Goal: Task Accomplishment & Management: Manage account settings

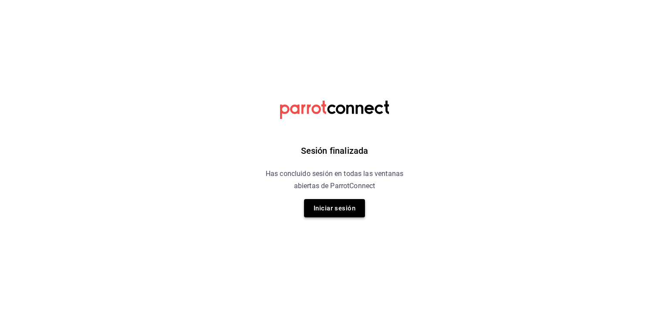
click at [359, 206] on button "Iniciar sesión" at bounding box center [334, 208] width 61 height 18
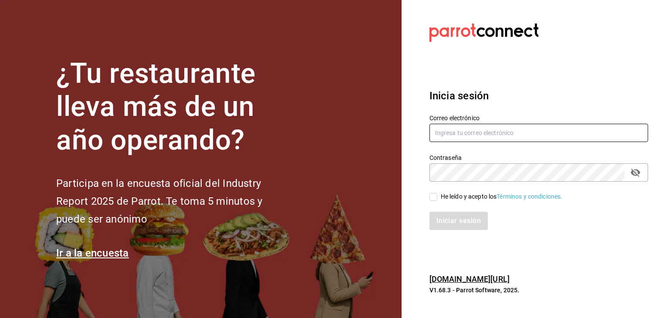
type input "[EMAIL_ADDRESS][PERSON_NAME][DOMAIN_NAME]"
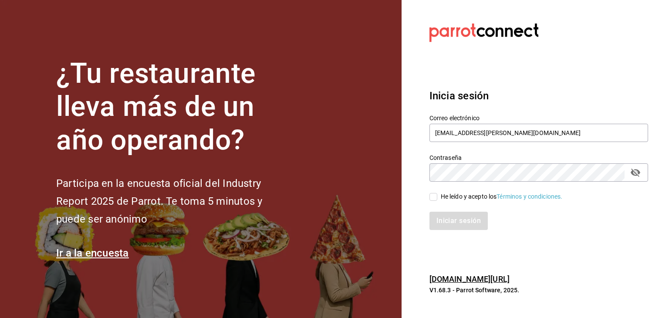
click at [434, 197] on input "He leído y acepto los Términos y condiciones." at bounding box center [433, 197] width 8 height 8
checkbox input "true"
click at [446, 219] on button "Iniciar sesión" at bounding box center [458, 221] width 59 height 18
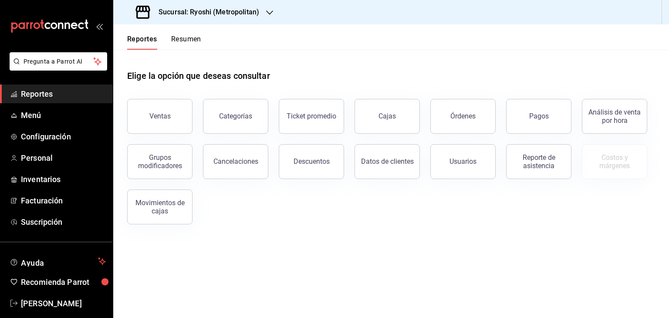
click at [211, 10] on h3 "Sucursal: Ryoshi (Metropolitan)" at bounding box center [206, 12] width 108 height 10
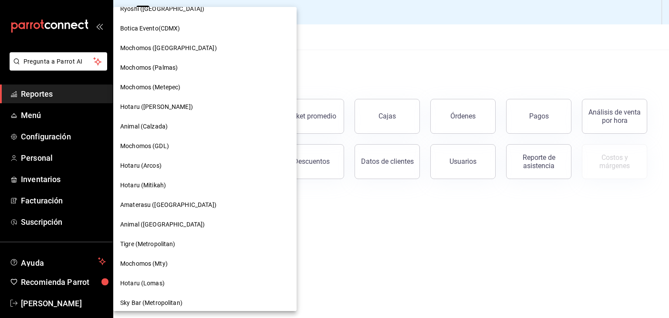
scroll to position [87, 0]
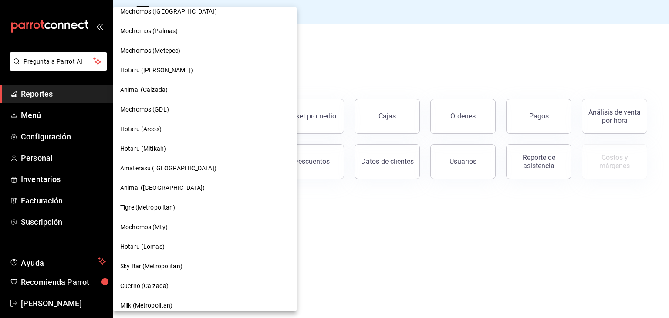
click at [142, 127] on span "Hotaru (Arcos)" at bounding box center [140, 129] width 41 height 9
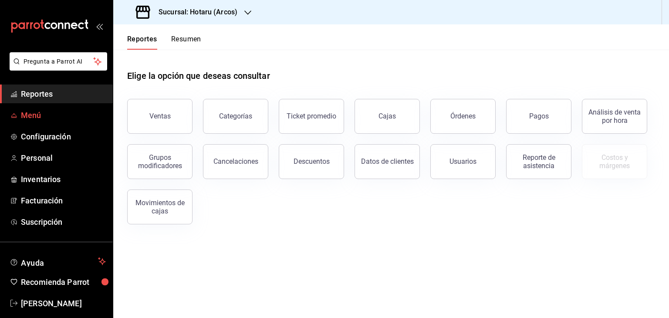
click at [47, 113] on span "Menú" at bounding box center [63, 115] width 85 height 12
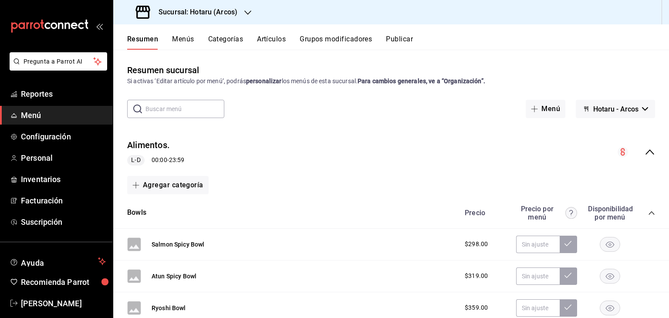
click at [280, 43] on button "Artículos" at bounding box center [271, 42] width 29 height 15
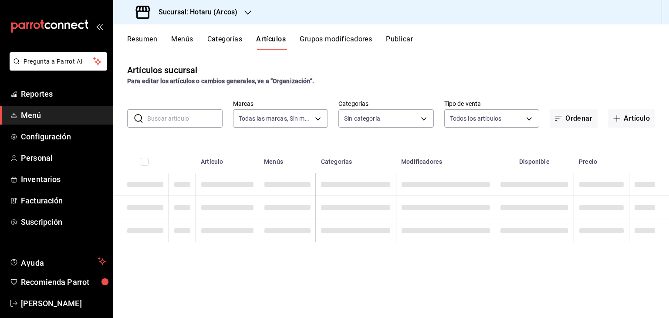
type input "63fd3758-a1b5-4c03-9065-df3279ac1636,22e90613-d08a-4757-a76e-a905fd2e086b,00e97…"
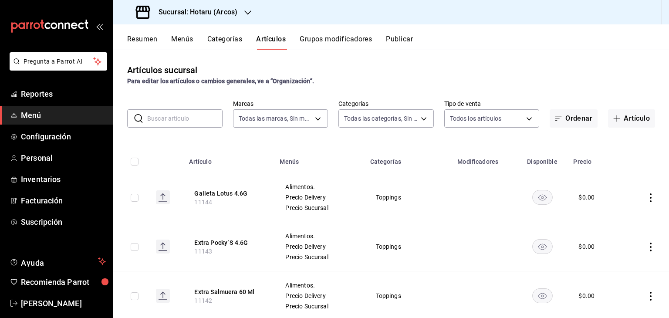
type input "af0fa7ff-854a-4bfb-817f-8061951aea4b,98c40ba0-5fcc-40b0-ad47-58e6283fb45d,d8773…"
click at [189, 114] on input "text" at bounding box center [184, 118] width 75 height 17
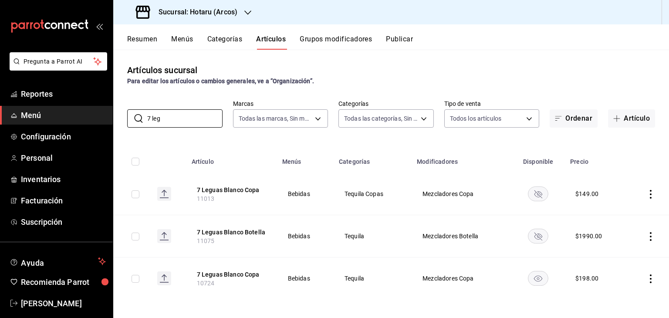
scroll to position [2, 0]
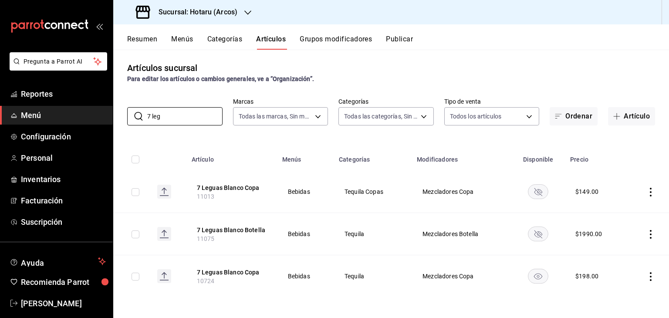
type input "7 leg"
click at [646, 276] on icon "actions" at bounding box center [650, 276] width 9 height 9
click at [627, 262] on span "Editar" at bounding box center [618, 259] width 23 height 9
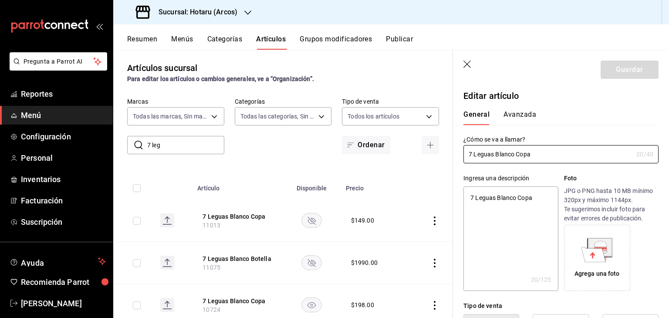
type textarea "x"
type input "$198.00"
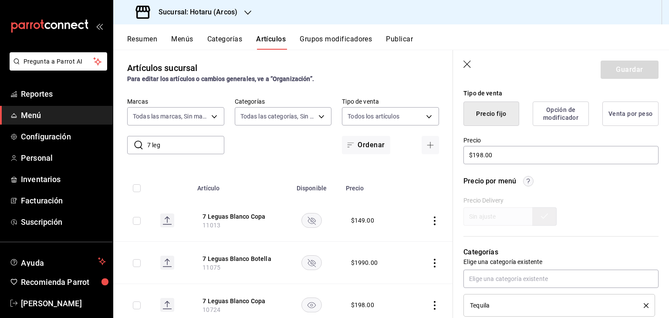
scroll to position [305, 0]
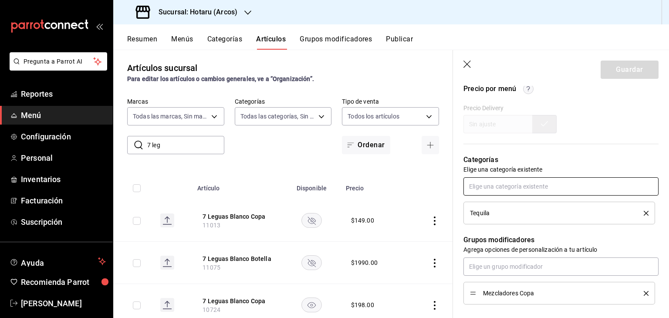
click at [553, 191] on input "text" at bounding box center [560, 186] width 195 height 18
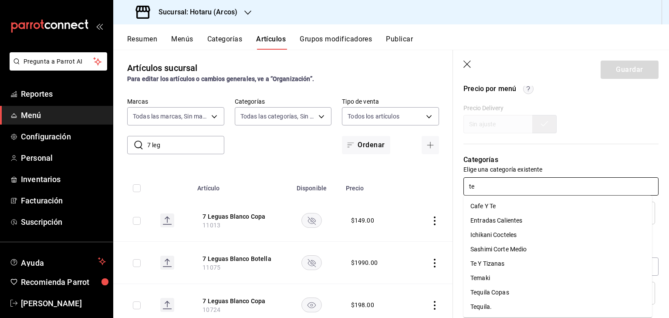
type input "teq"
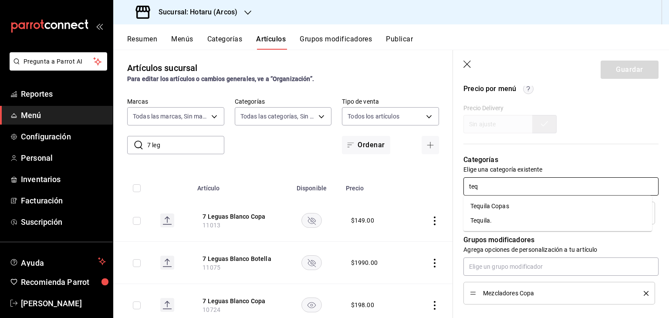
click at [527, 219] on li "Tequila." at bounding box center [557, 220] width 189 height 14
type textarea "x"
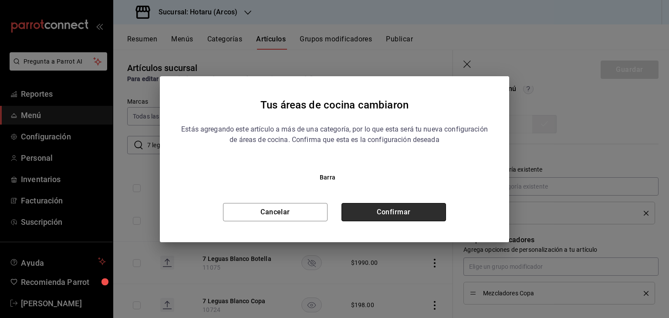
click at [421, 208] on button "Confirmar" at bounding box center [393, 212] width 105 height 18
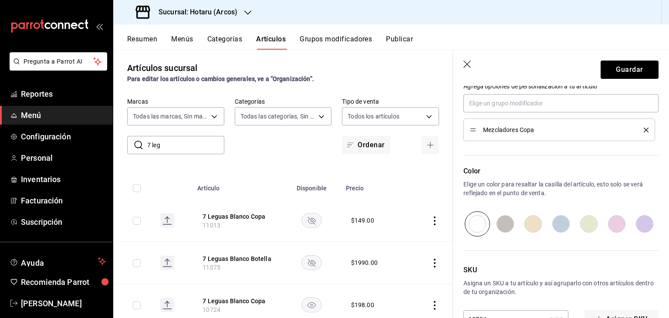
scroll to position [517, 0]
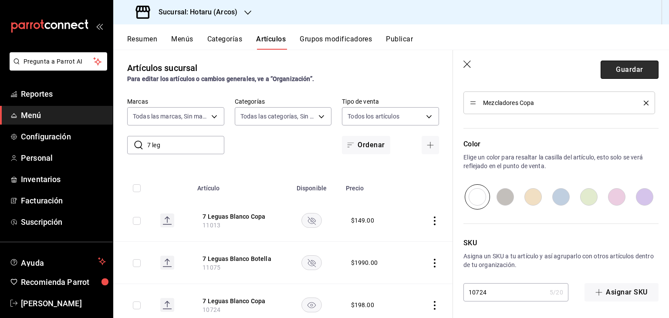
click at [621, 71] on button "Guardar" at bounding box center [629, 70] width 58 height 18
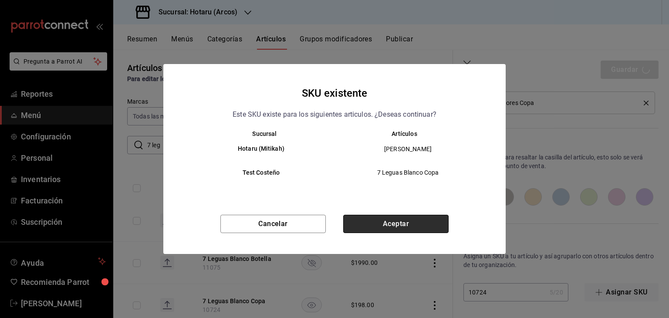
click at [415, 217] on button "Aceptar" at bounding box center [395, 224] width 105 height 18
type textarea "x"
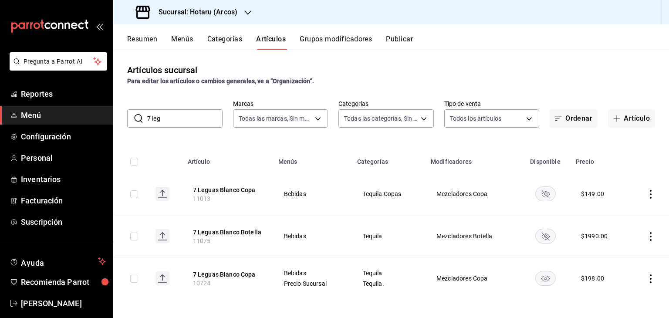
click at [403, 45] on button "Publicar" at bounding box center [399, 42] width 27 height 15
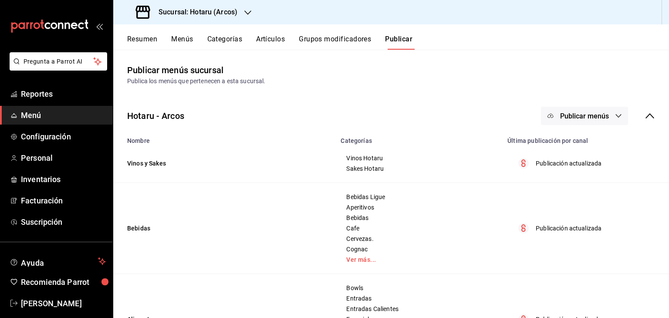
click at [188, 13] on h3 "Sucursal: Hotaru (Arcos)" at bounding box center [195, 12] width 86 height 10
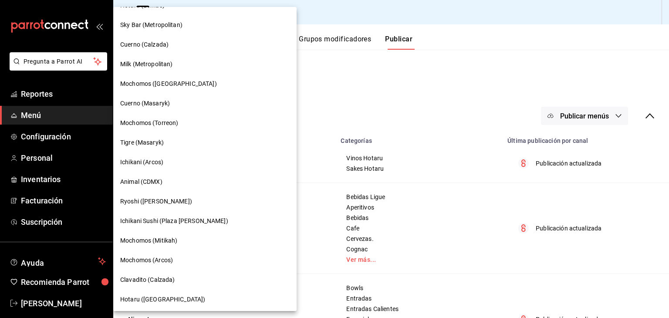
scroll to position [348, 0]
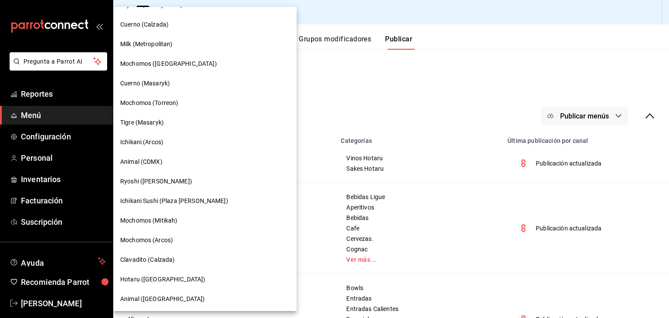
click at [157, 149] on div "Ichikani (Arcos)" at bounding box center [204, 142] width 183 height 20
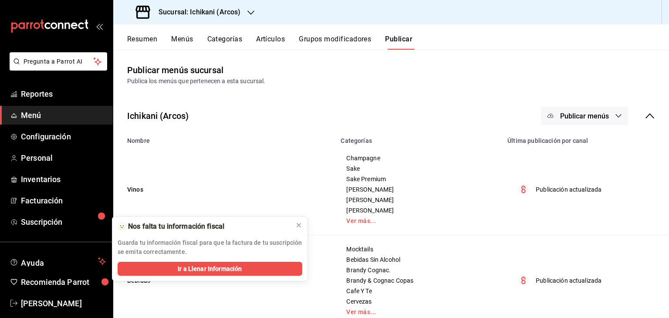
click at [277, 35] on button "Artículos" at bounding box center [270, 42] width 29 height 15
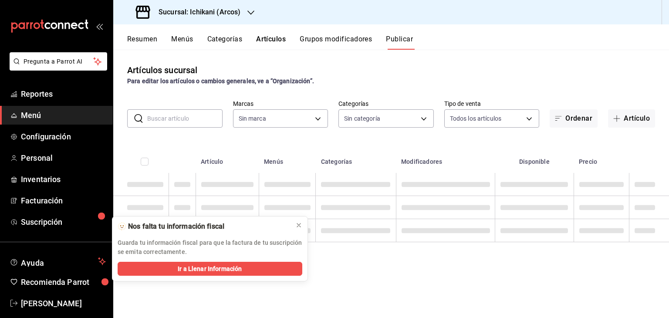
type input "5b36b593-4404-40a8-ab52-4e9fd09f90e2"
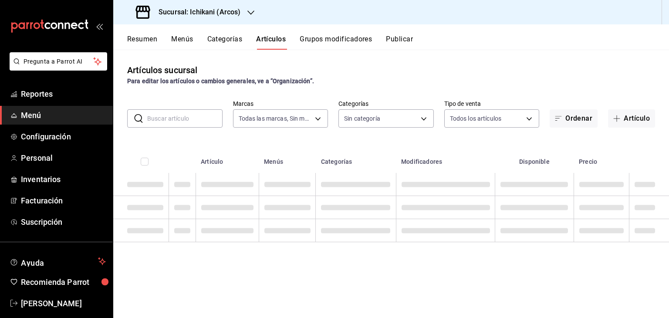
type input "5b36b593-4404-40a8-ab52-4e9fd09f90e2"
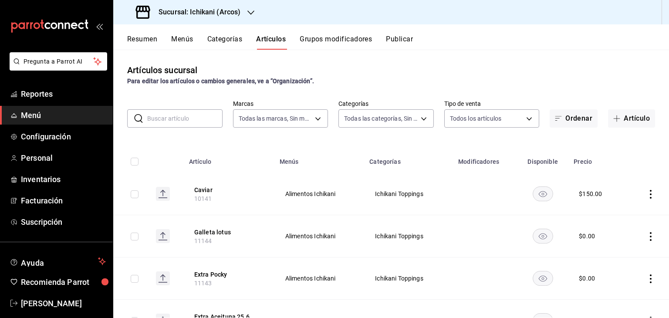
type input "082e5db2-b2e4-4ea4-81ab-d0dab4d15ad6,1675a30c-ad4c-4004-bd69-306a5eee9bbe,0b9f1…"
click at [195, 120] on input "text" at bounding box center [184, 118] width 75 height 17
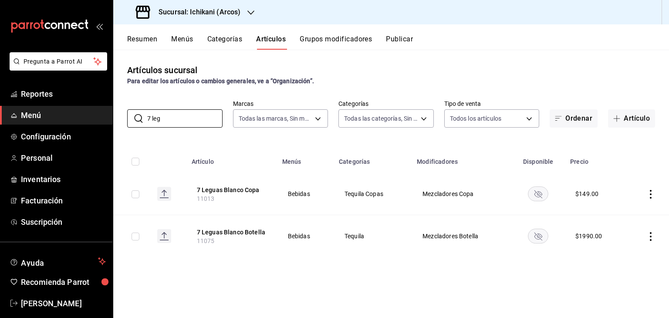
type input "7 leg"
click at [601, 143] on div "Artículos sucursal Para editar los artículos o cambios generales, ve a “Organiz…" at bounding box center [391, 184] width 556 height 268
click at [647, 196] on icon "actions" at bounding box center [650, 194] width 9 height 9
click at [627, 214] on span "Editar" at bounding box center [624, 214] width 23 height 9
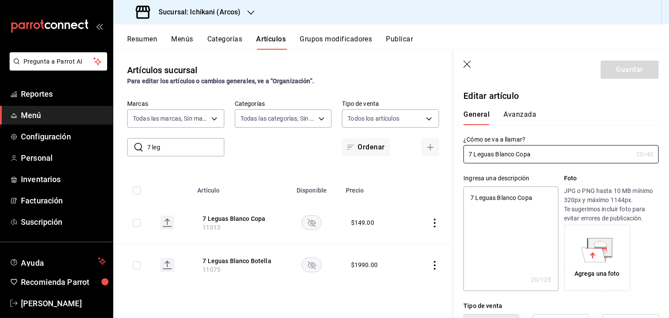
type textarea "x"
type input "$149.00"
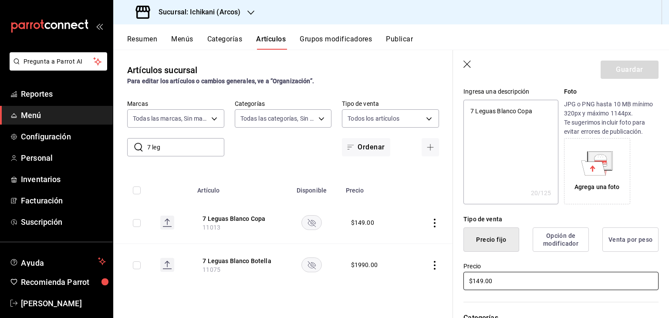
scroll to position [87, 0]
drag, startPoint x: 496, startPoint y: 281, endPoint x: 367, endPoint y: 272, distance: 129.2
click at [369, 273] on main "Artículos sucursal Para editar los artículos o cambios generales, ve a “Organiz…" at bounding box center [391, 184] width 556 height 268
type textarea "x"
type input "$1.00"
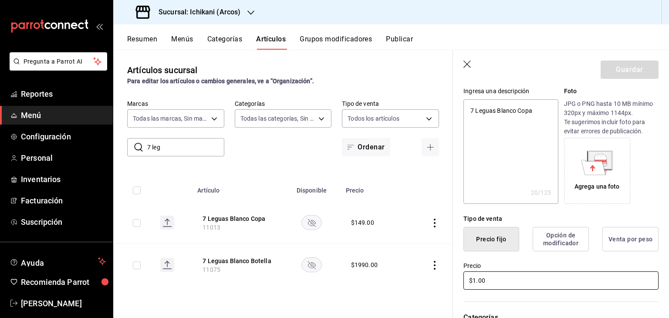
type textarea "x"
type input "$19.00"
type textarea "x"
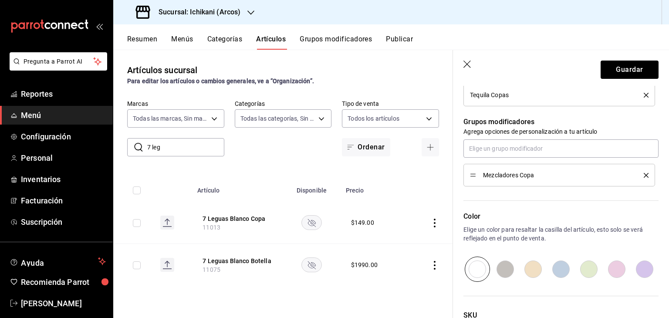
scroll to position [435, 0]
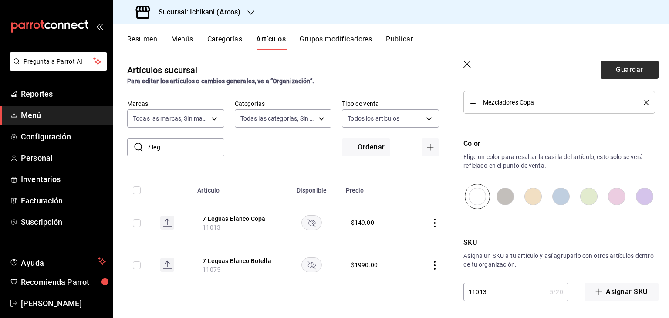
type input "$198.00"
click at [621, 70] on button "Guardar" at bounding box center [629, 70] width 58 height 18
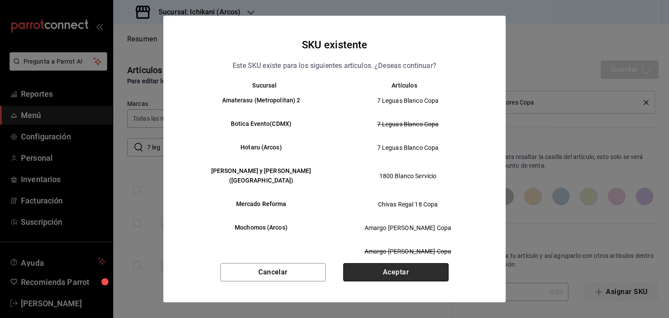
click at [391, 268] on button "Aceptar" at bounding box center [395, 272] width 105 height 18
type textarea "x"
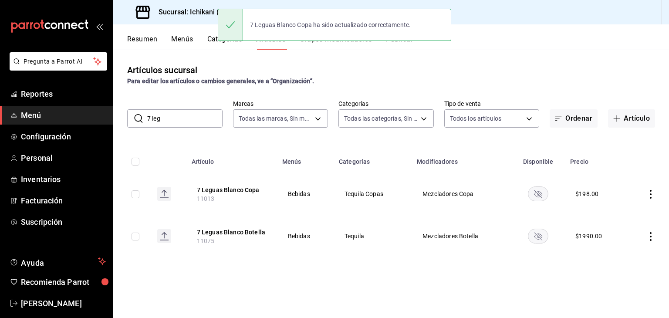
click at [398, 44] on button "Publicar" at bounding box center [399, 42] width 27 height 15
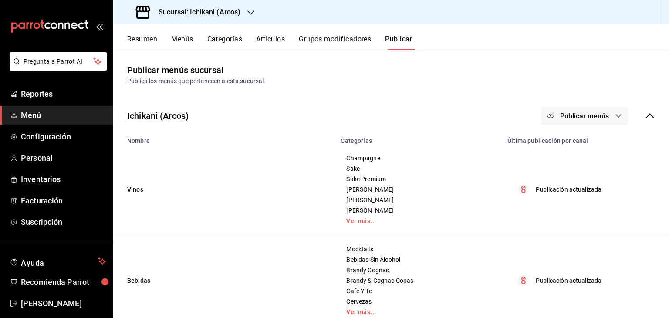
click at [596, 112] on span "Publicar menús" at bounding box center [584, 116] width 49 height 8
click at [569, 151] on li "Punto de venta" at bounding box center [578, 144] width 80 height 24
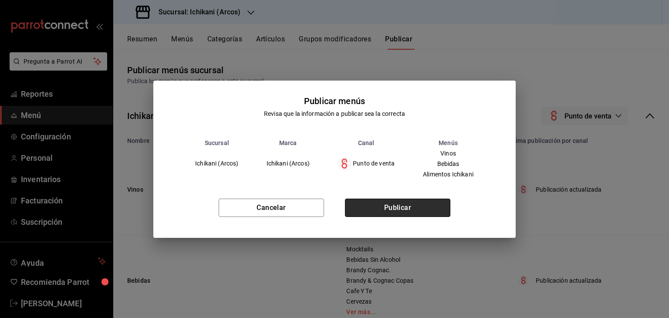
click at [410, 215] on button "Publicar" at bounding box center [397, 208] width 105 height 18
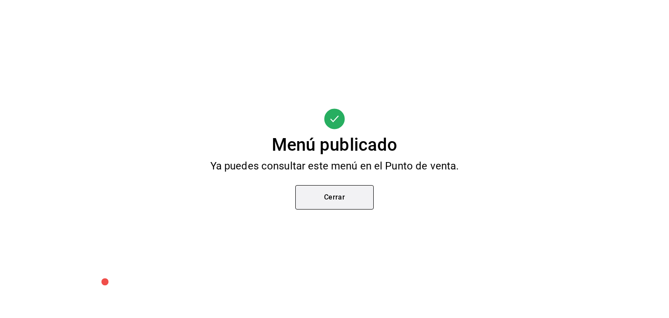
click at [366, 198] on button "Cerrar" at bounding box center [334, 197] width 78 height 24
